Goal: Task Accomplishment & Management: Manage account settings

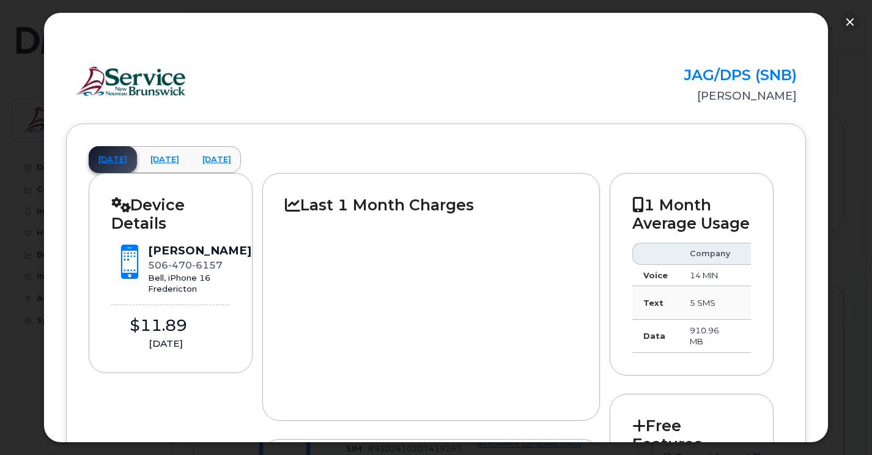
scroll to position [1122, 0]
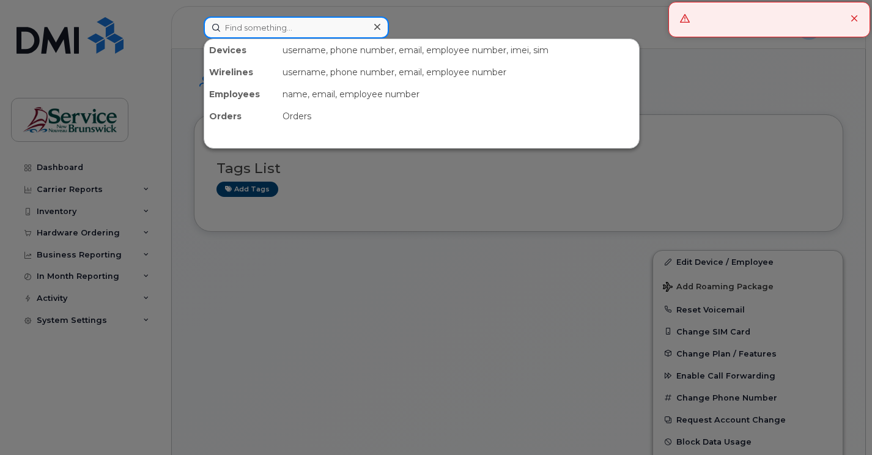
click at [230, 29] on input at bounding box center [296, 28] width 185 height 22
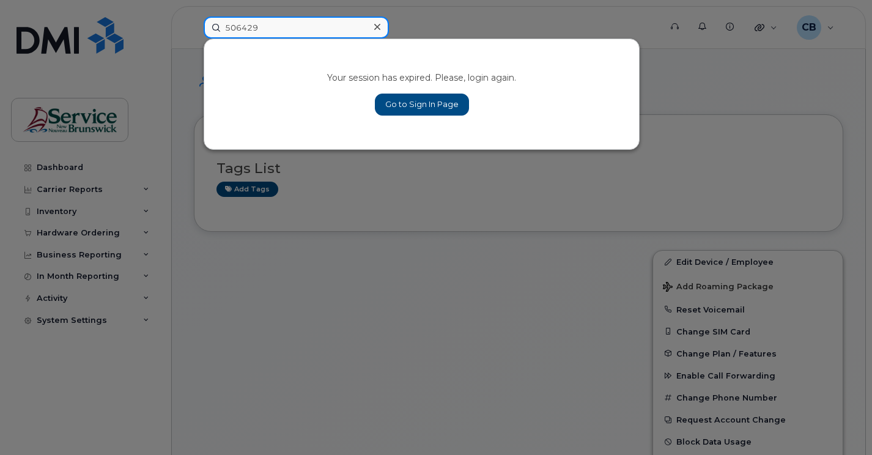
type input "506429"
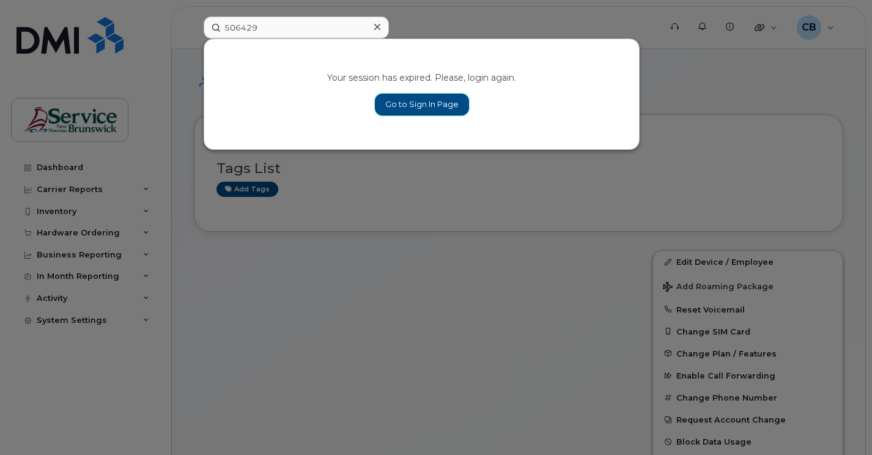
click at [397, 101] on link "Go to Sign In Page" at bounding box center [422, 105] width 94 height 22
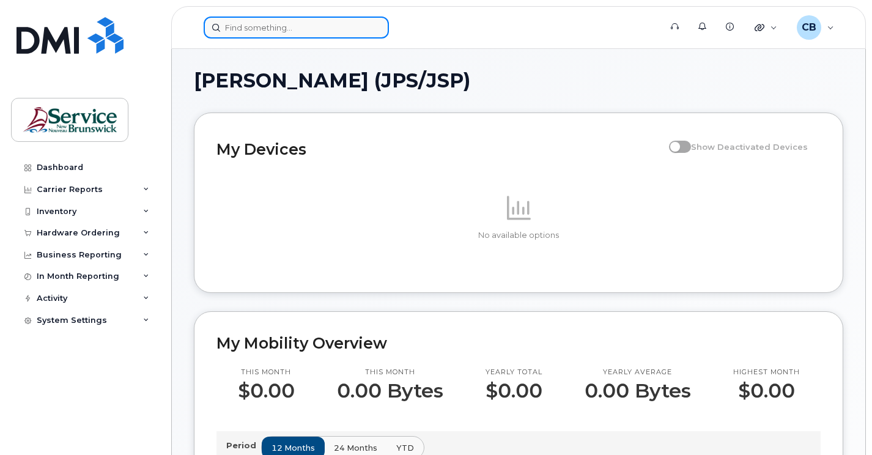
click at [282, 26] on input at bounding box center [296, 28] width 185 height 22
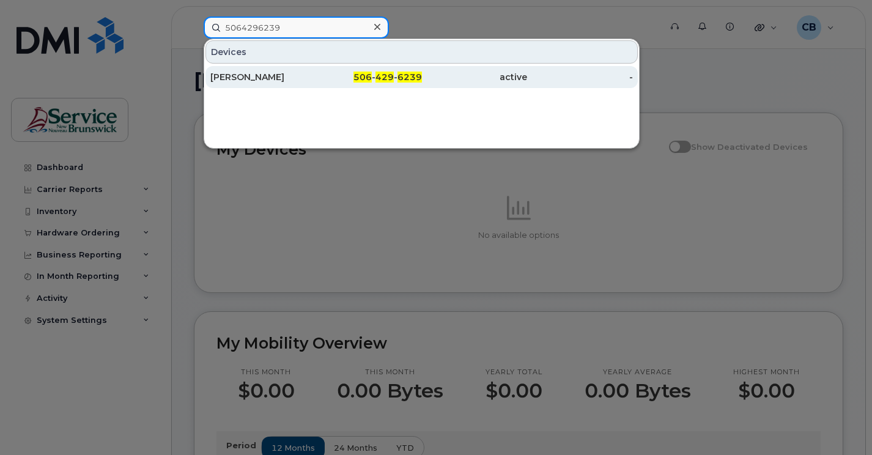
type input "5064296239"
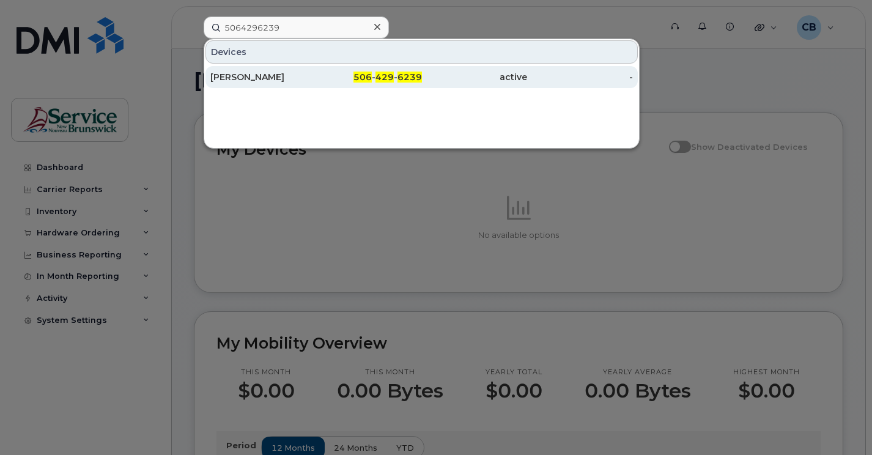
click at [281, 78] on div "[PERSON_NAME]" at bounding box center [263, 77] width 106 height 12
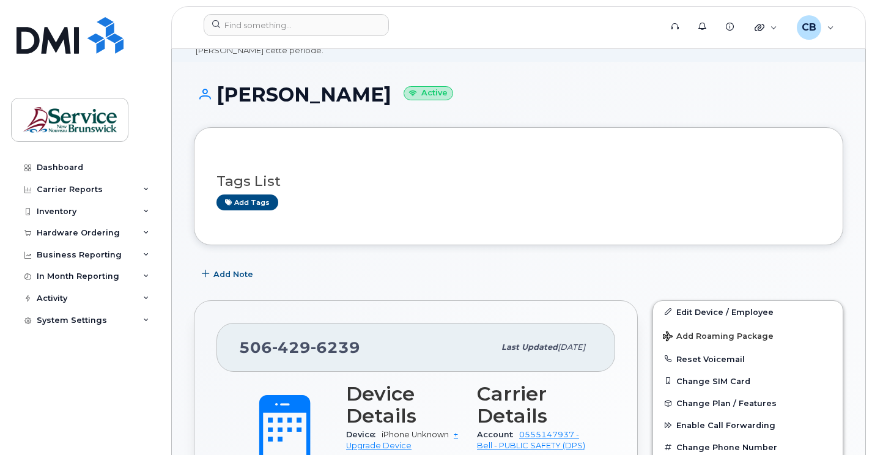
scroll to position [122, 0]
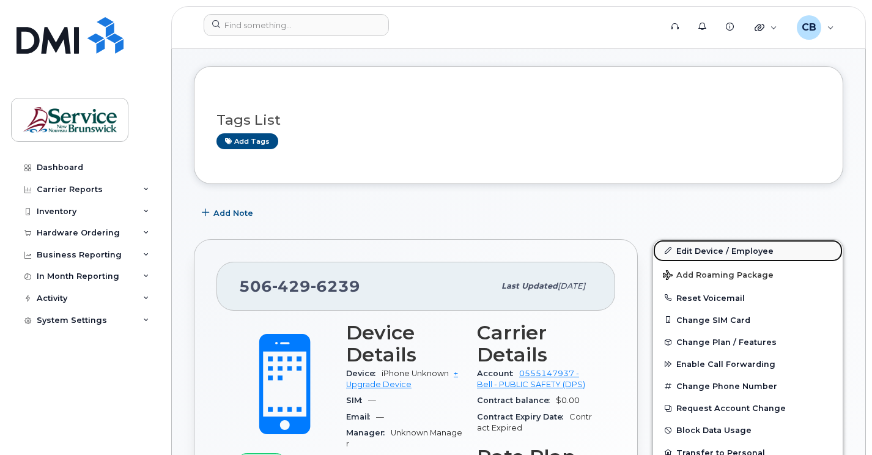
click at [695, 254] on link "Edit Device / Employee" at bounding box center [748, 251] width 190 height 22
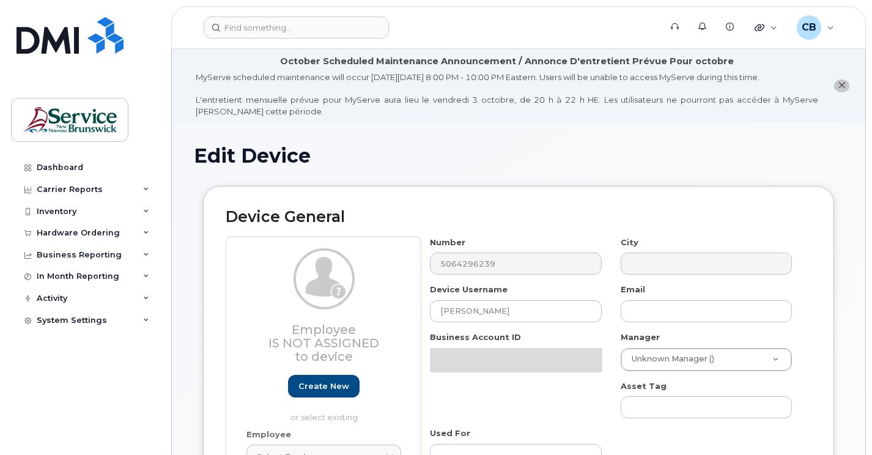
select select "34535605"
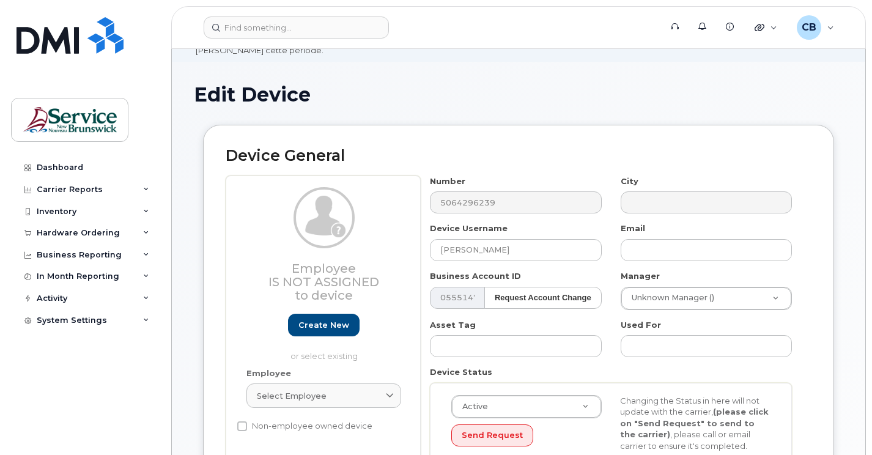
scroll to position [122, 0]
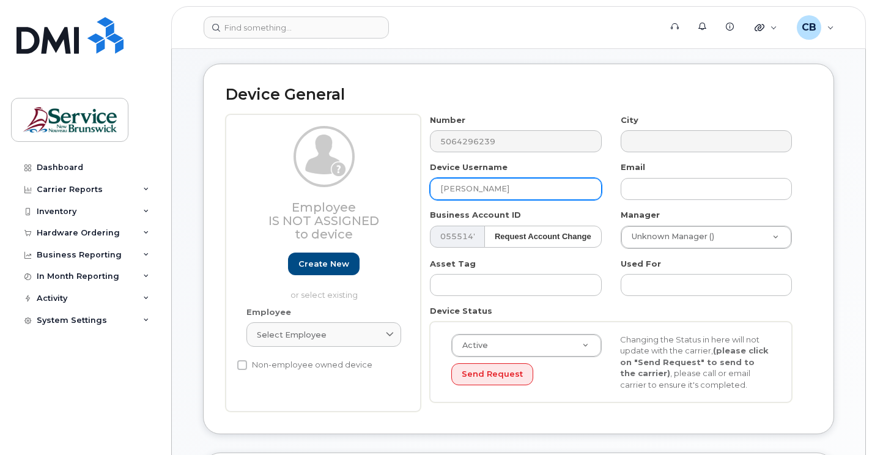
click at [502, 190] on input "[PERSON_NAME]" at bounding box center [515, 189] width 171 height 22
click at [498, 191] on input "[PERSON_NAME]" at bounding box center [515, 189] width 171 height 22
drag, startPoint x: 498, startPoint y: 191, endPoint x: 434, endPoint y: 190, distance: 64.2
click at [434, 190] on input "[PERSON_NAME]" at bounding box center [515, 189] width 171 height 22
paste input "[PERSON_NAME]"
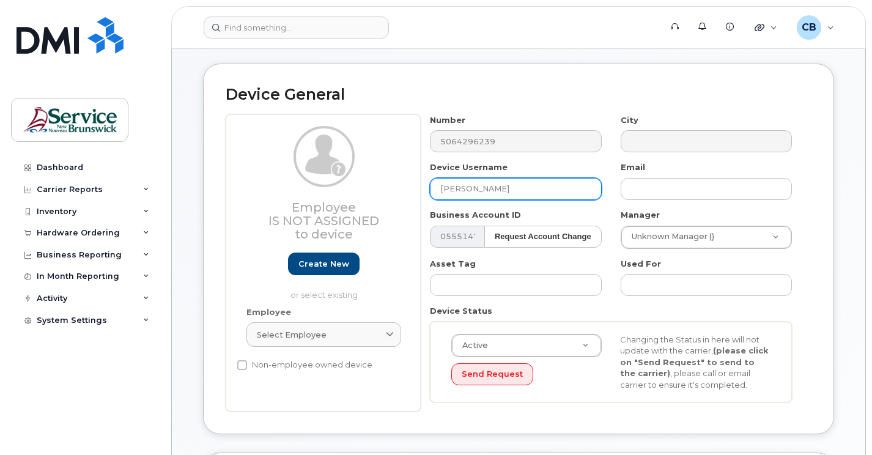
scroll to position [184, 0]
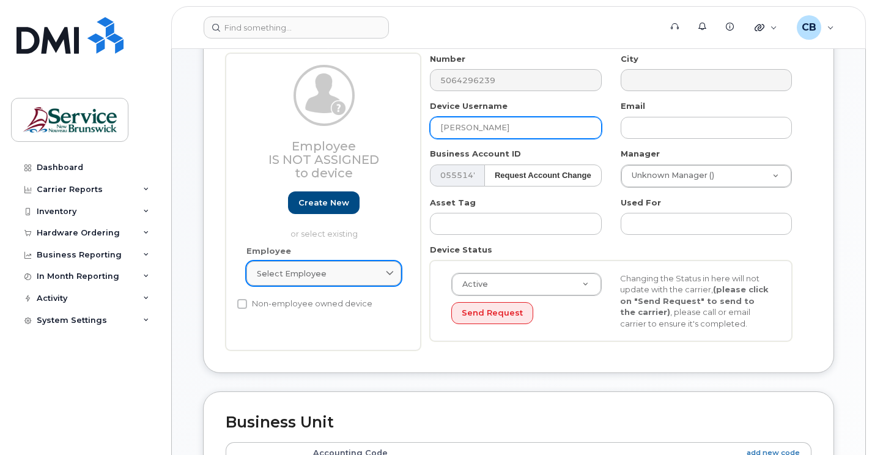
type input "[PERSON_NAME]"
click at [390, 275] on icon at bounding box center [390, 274] width 8 height 8
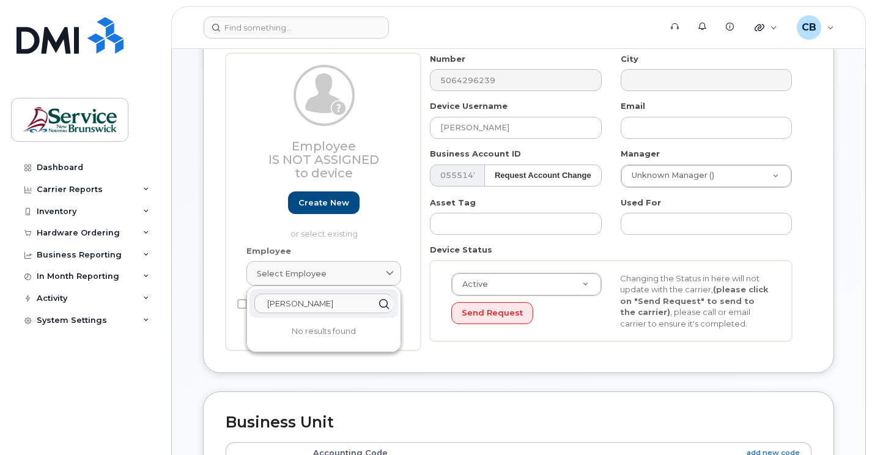
type input "jessica"
click at [385, 299] on icon at bounding box center [385, 304] width 18 height 18
click at [420, 327] on div "Employee Is not assigned to device Create new or select existing Employee Selec…" at bounding box center [323, 202] width 195 height 298
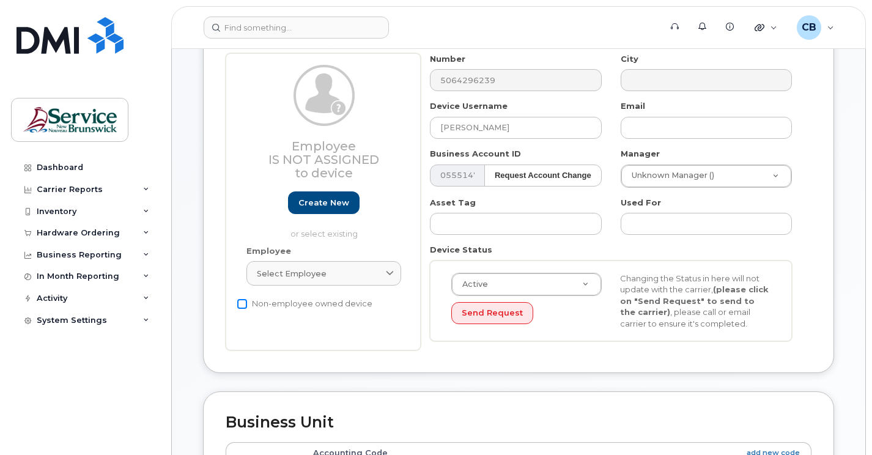
click at [243, 305] on input "Non-employee owned device" at bounding box center [242, 304] width 10 height 10
checkbox input "false"
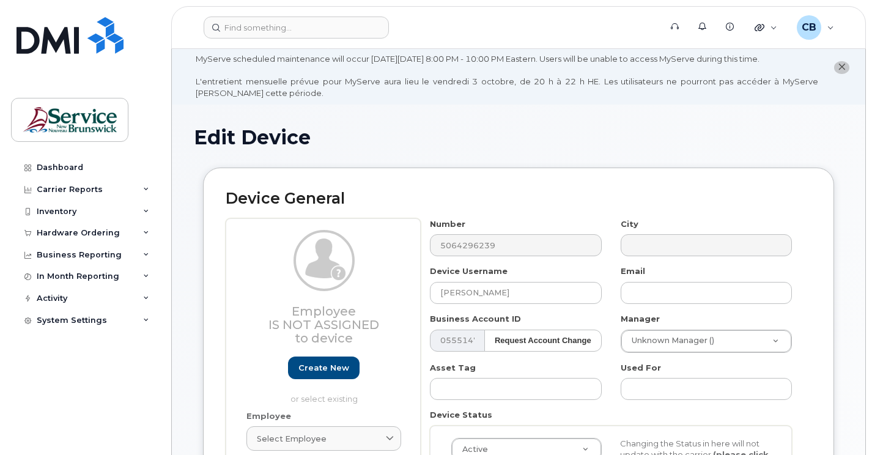
scroll to position [0, 0]
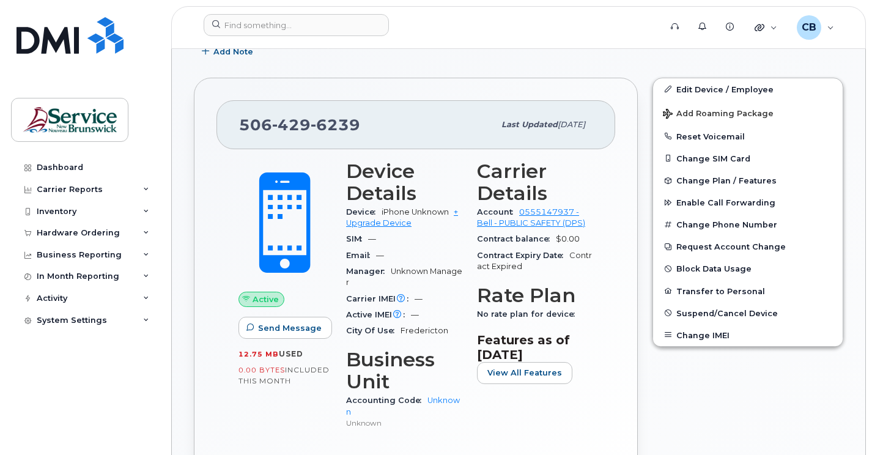
scroll to position [306, 0]
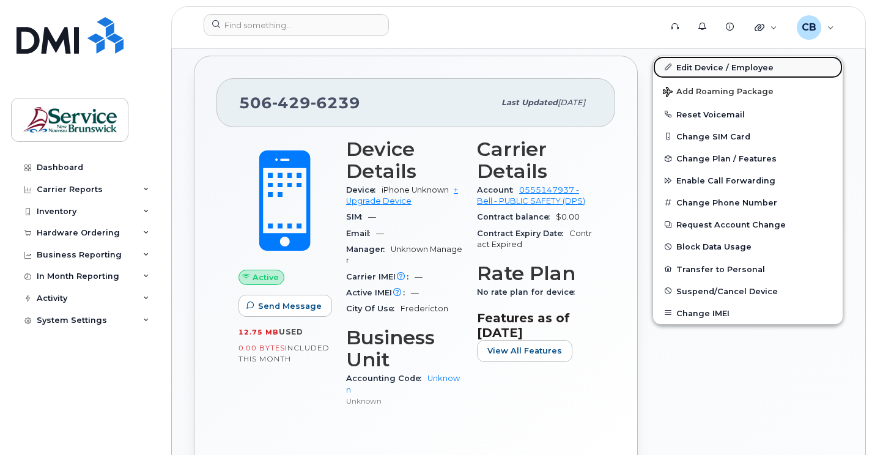
click at [717, 64] on link "Edit Device / Employee" at bounding box center [748, 67] width 190 height 22
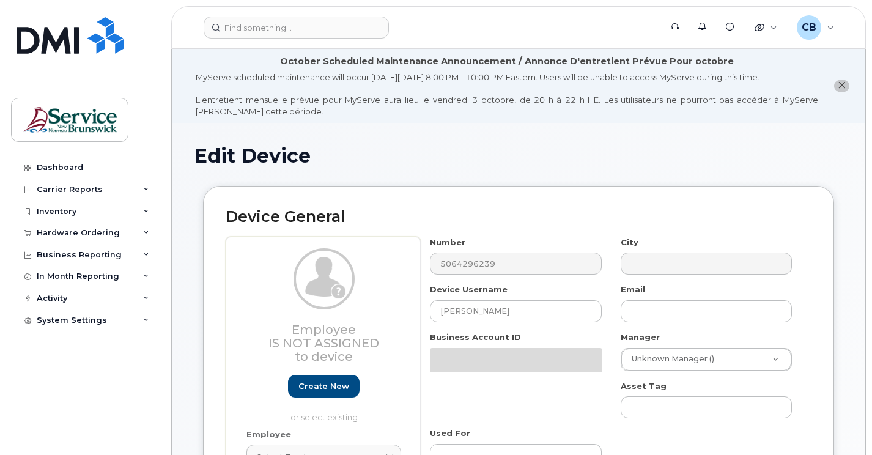
select select "34535605"
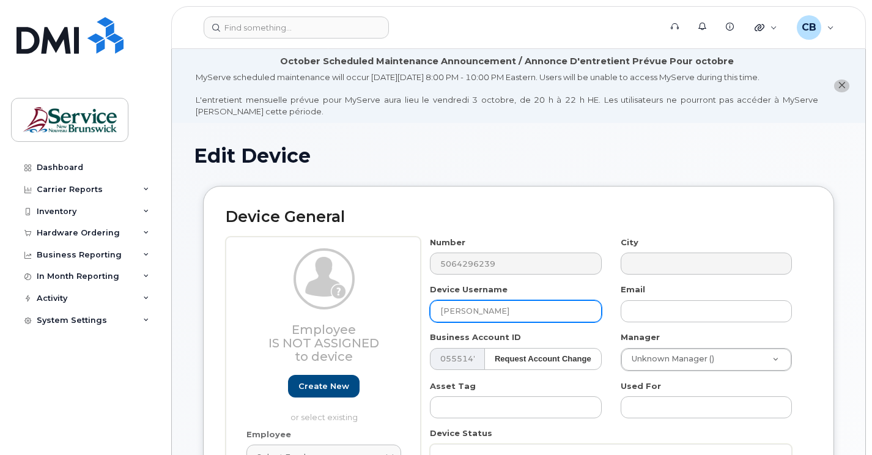
drag, startPoint x: 514, startPoint y: 314, endPoint x: 406, endPoint y: 312, distance: 108.3
click at [406, 312] on div "Employee Is not assigned to device Create new or select existing Employee Selec…" at bounding box center [519, 386] width 586 height 298
paste input "[PERSON_NAME]"
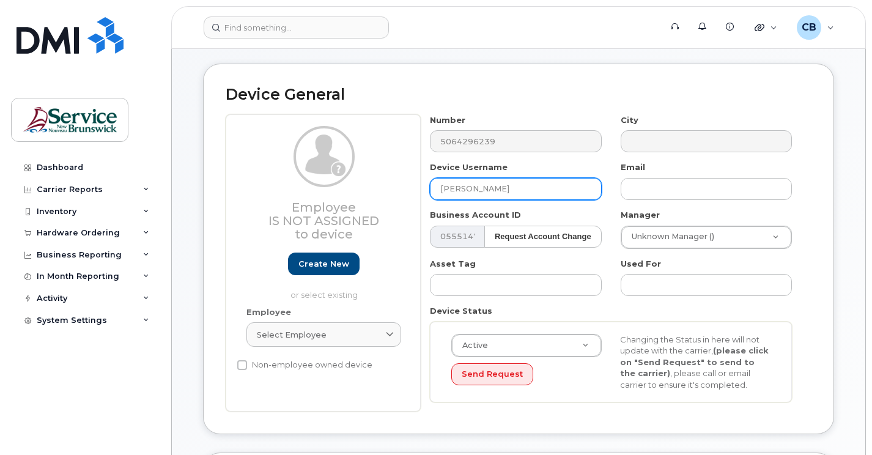
scroll to position [184, 0]
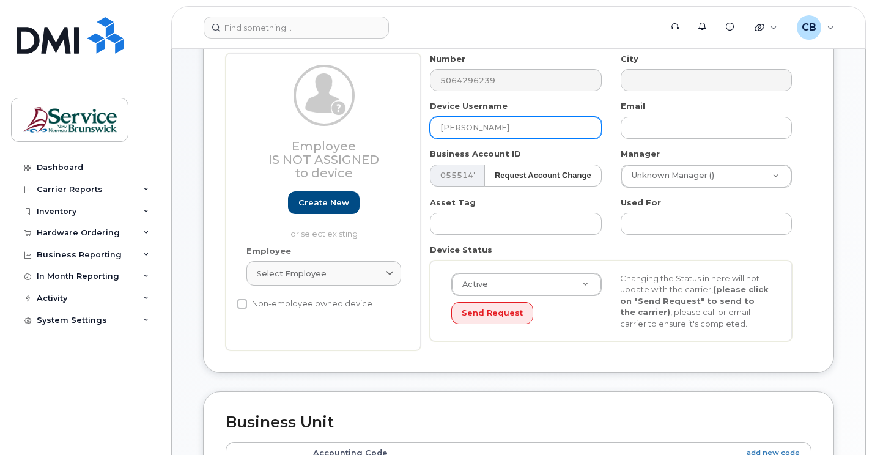
type input "[PERSON_NAME]"
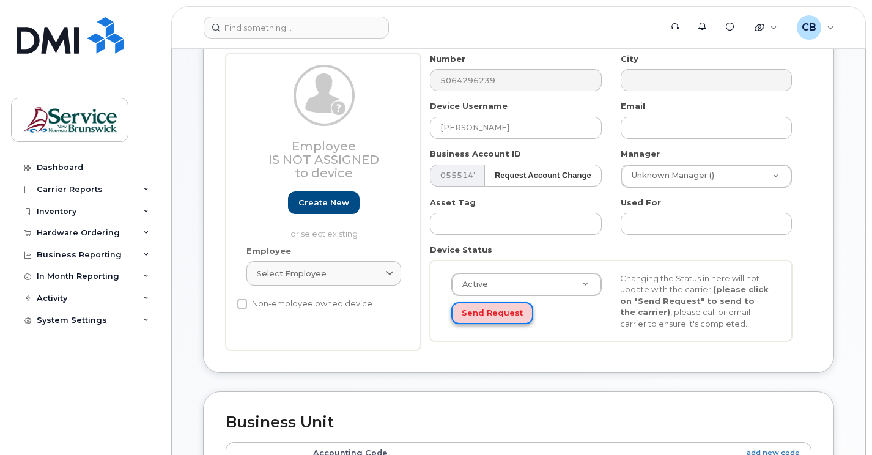
click at [499, 317] on button "Send Request" at bounding box center [492, 313] width 82 height 23
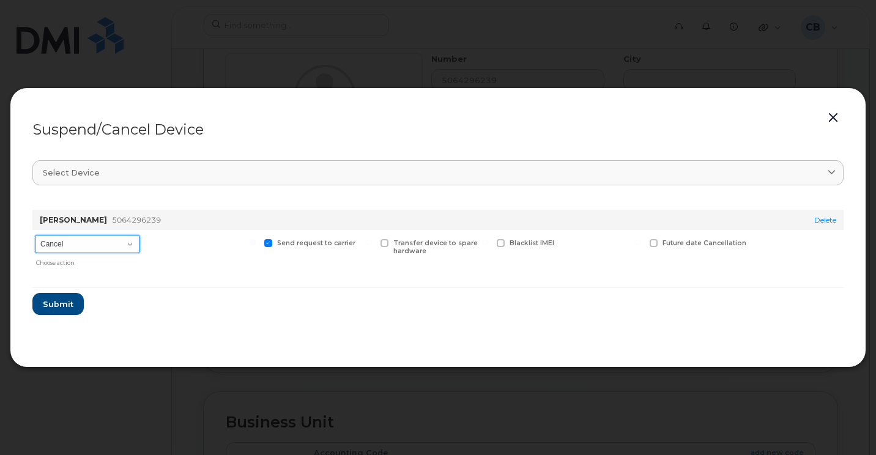
click at [133, 245] on select "Cancel Suspend - Extend Suspension Suspend - Reduced Rate Suspend - Full Rate S…" at bounding box center [87, 244] width 105 height 18
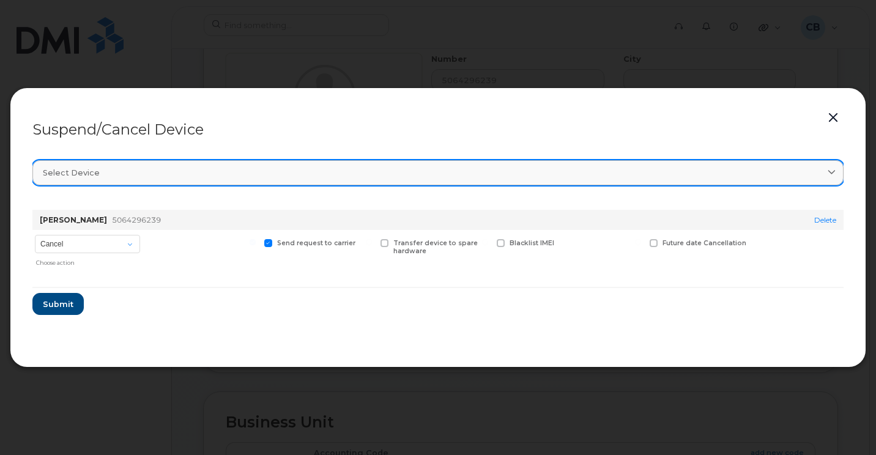
click at [832, 173] on icon at bounding box center [832, 173] width 8 height 8
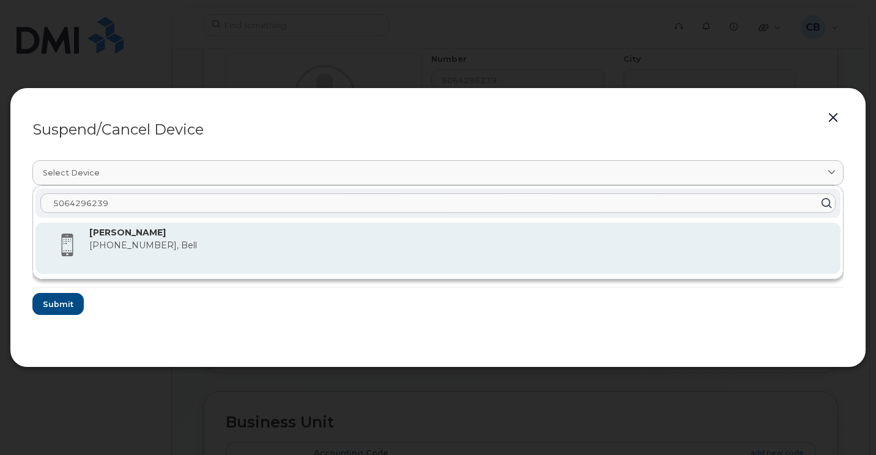
type input "5064296239"
click at [612, 260] on div "Olivia Hazlett 506-429-6239, Bell" at bounding box center [459, 248] width 741 height 44
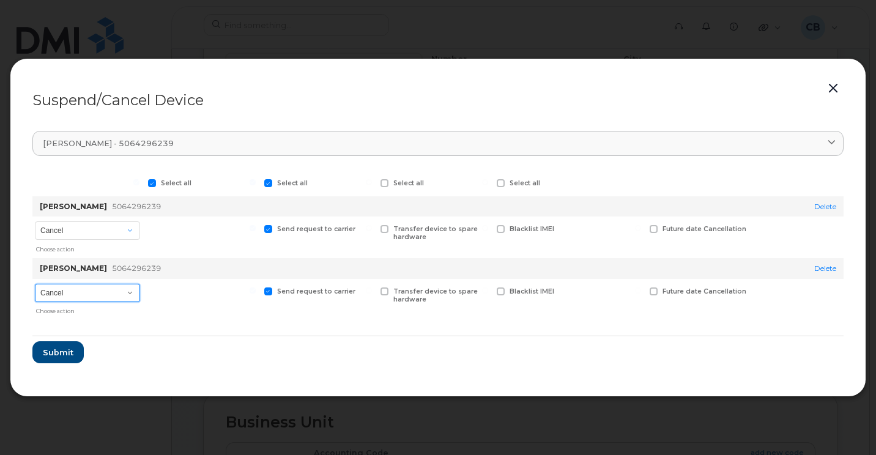
click at [130, 293] on select "Cancel Suspend - Reduced Rate Suspend - Full Rate Suspend - Lost Device/Stolen …" at bounding box center [87, 293] width 105 height 18
click at [135, 229] on select "Cancel Suspend - Extend Suspension Suspend - Reduced Rate Suspend - Full Rate S…" at bounding box center [87, 230] width 105 height 18
click at [205, 231] on div at bounding box center [202, 238] width 113 height 42
click at [820, 269] on link "Delete" at bounding box center [825, 268] width 22 height 9
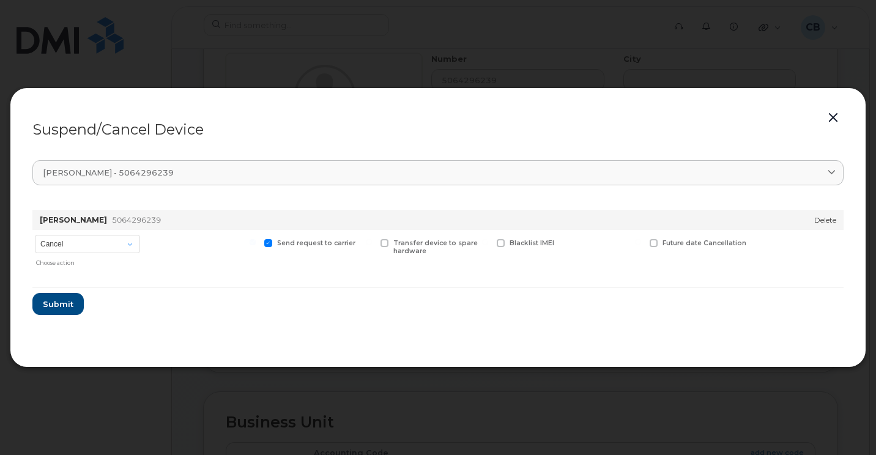
click at [826, 221] on link "Delete" at bounding box center [825, 219] width 22 height 9
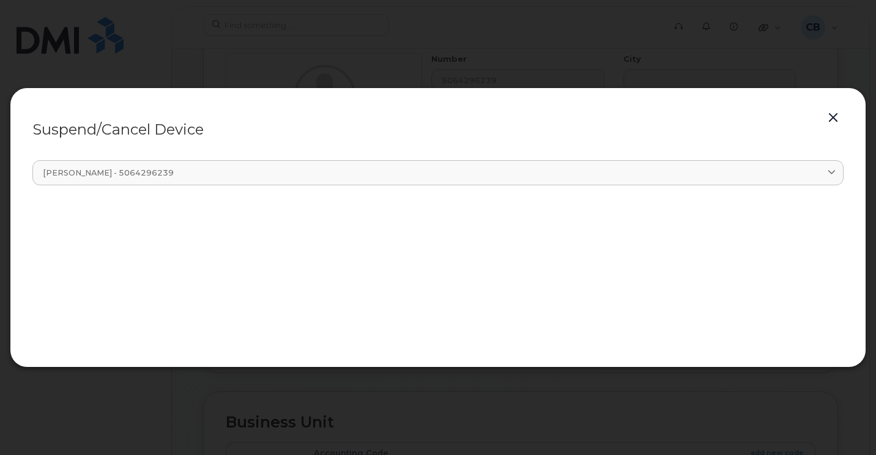
click at [836, 121] on button "button" at bounding box center [833, 117] width 18 height 17
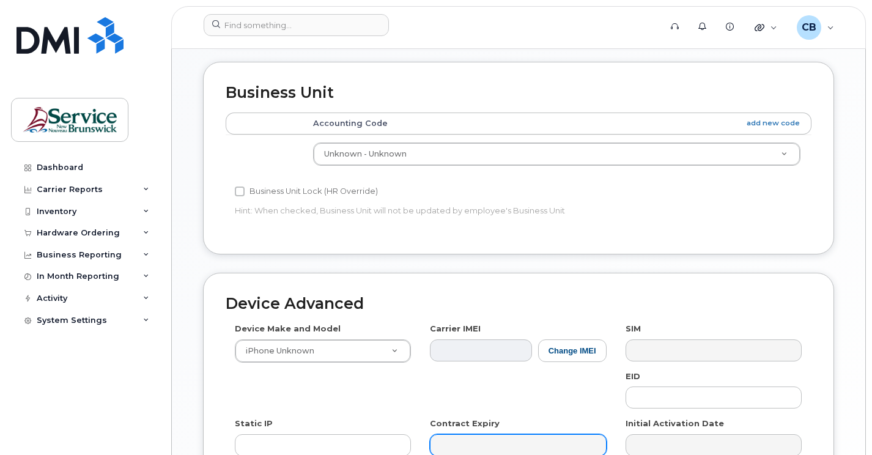
scroll to position [695, 0]
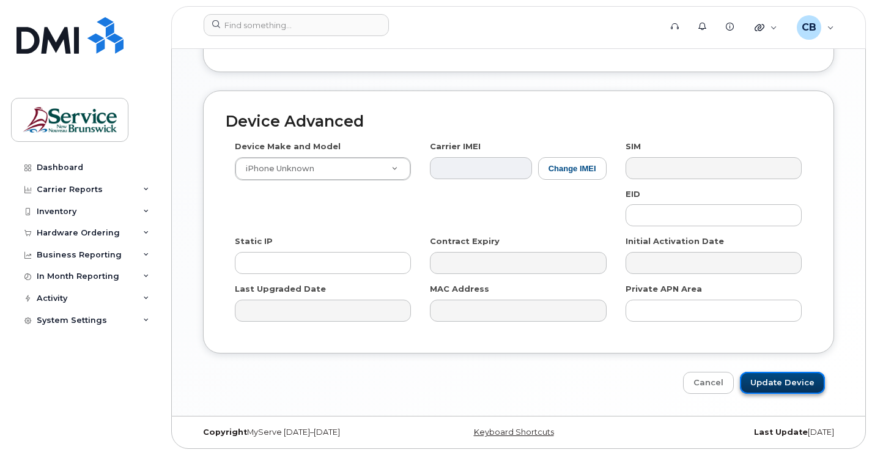
click at [767, 379] on input "Update Device" at bounding box center [782, 383] width 85 height 23
type input "Saving..."
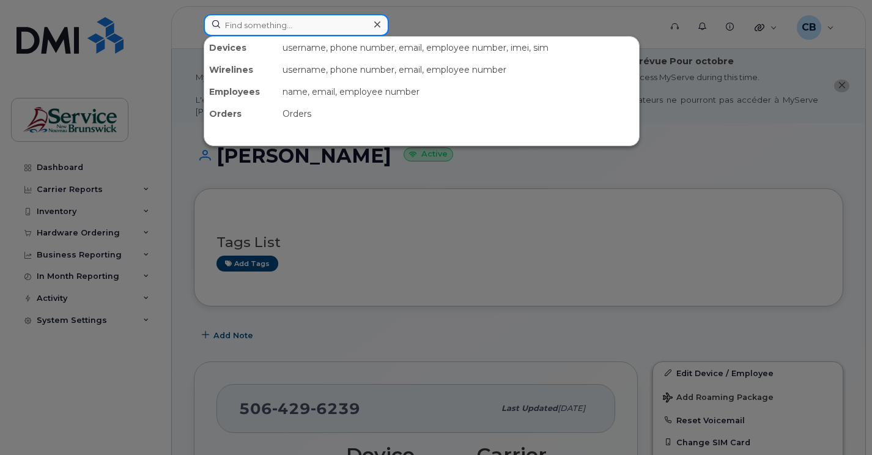
click at [275, 29] on input at bounding box center [296, 25] width 185 height 22
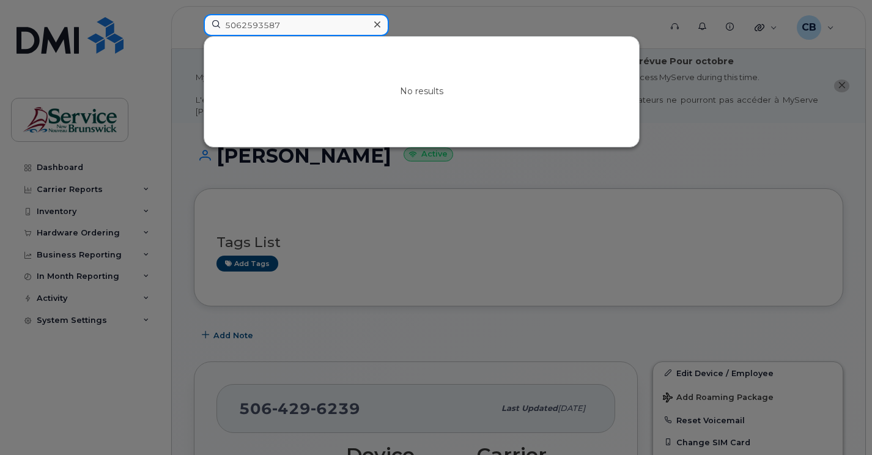
type input "5062593587"
drag, startPoint x: 286, startPoint y: 31, endPoint x: 221, endPoint y: 29, distance: 64.3
click at [221, 29] on input "5062593587" at bounding box center [296, 25] width 185 height 22
click at [682, 145] on div at bounding box center [436, 227] width 872 height 455
